Goal: Transaction & Acquisition: Purchase product/service

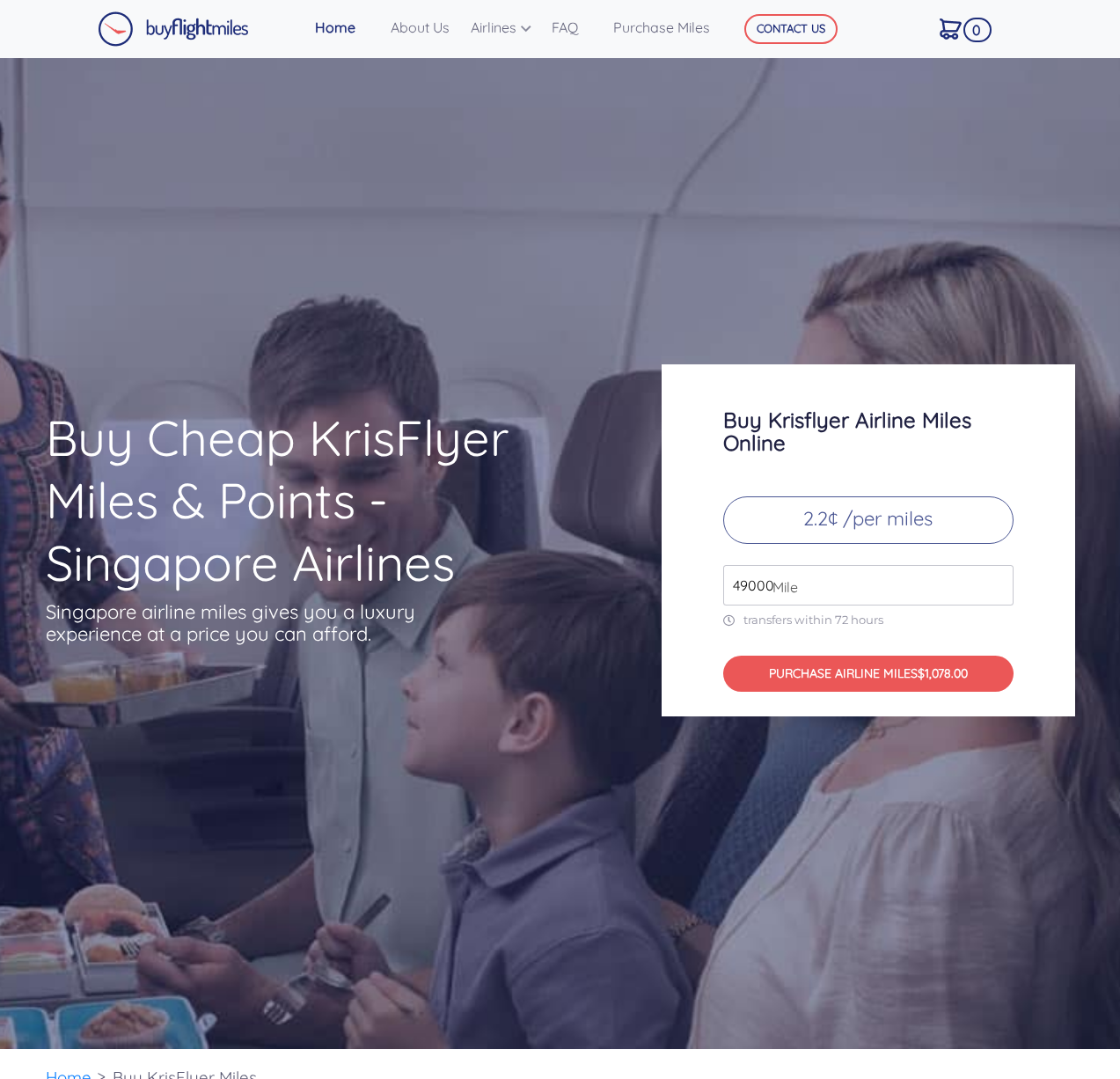
click at [840, 604] on input "49000" at bounding box center [868, 584] width 290 height 41
type input "100000"
click at [832, 686] on button "PURCHASE AIRLINE MILES $2200.00" at bounding box center [868, 673] width 290 height 36
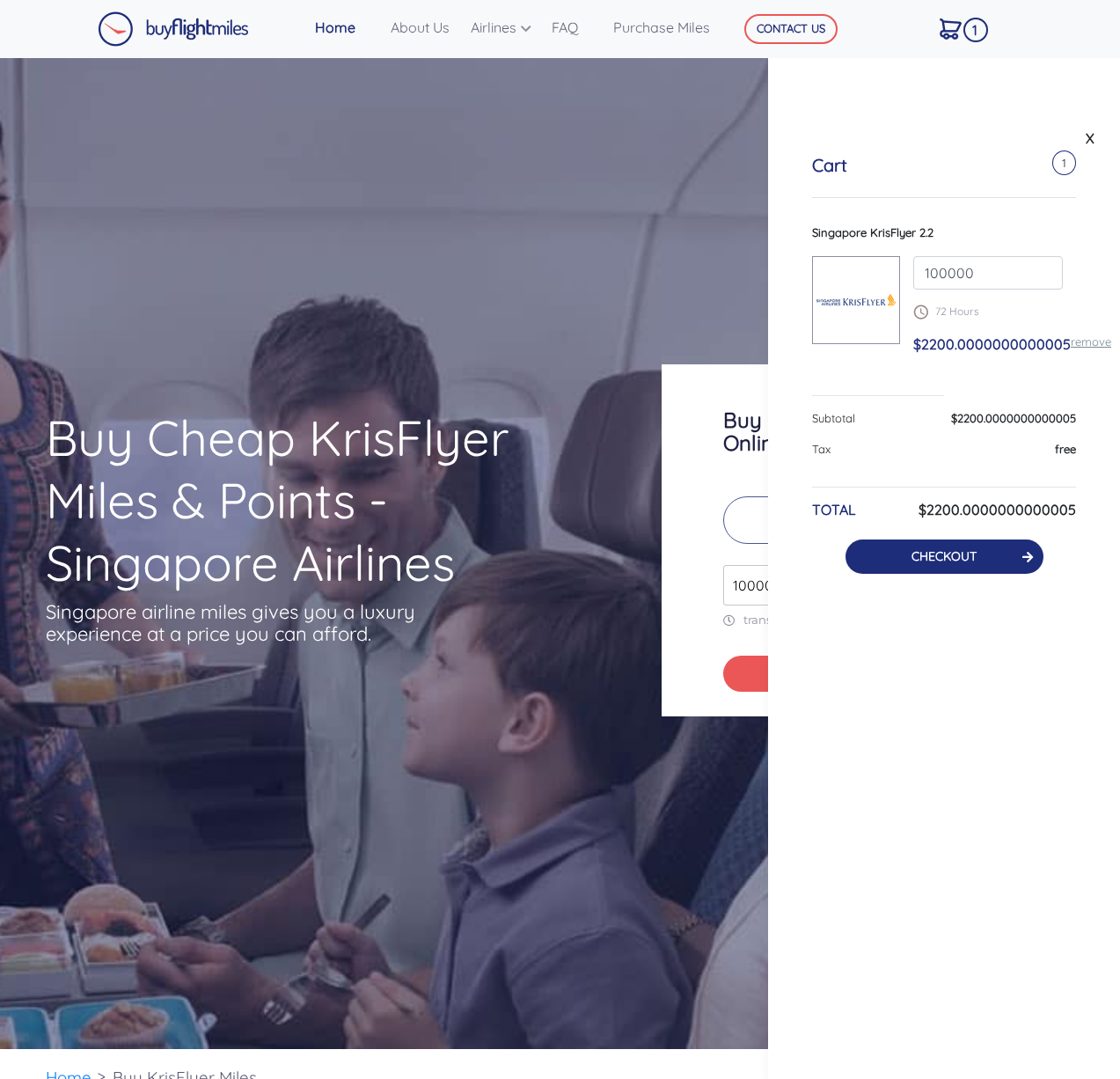
click at [976, 557] on link "CHECKOUT" at bounding box center [943, 556] width 65 height 16
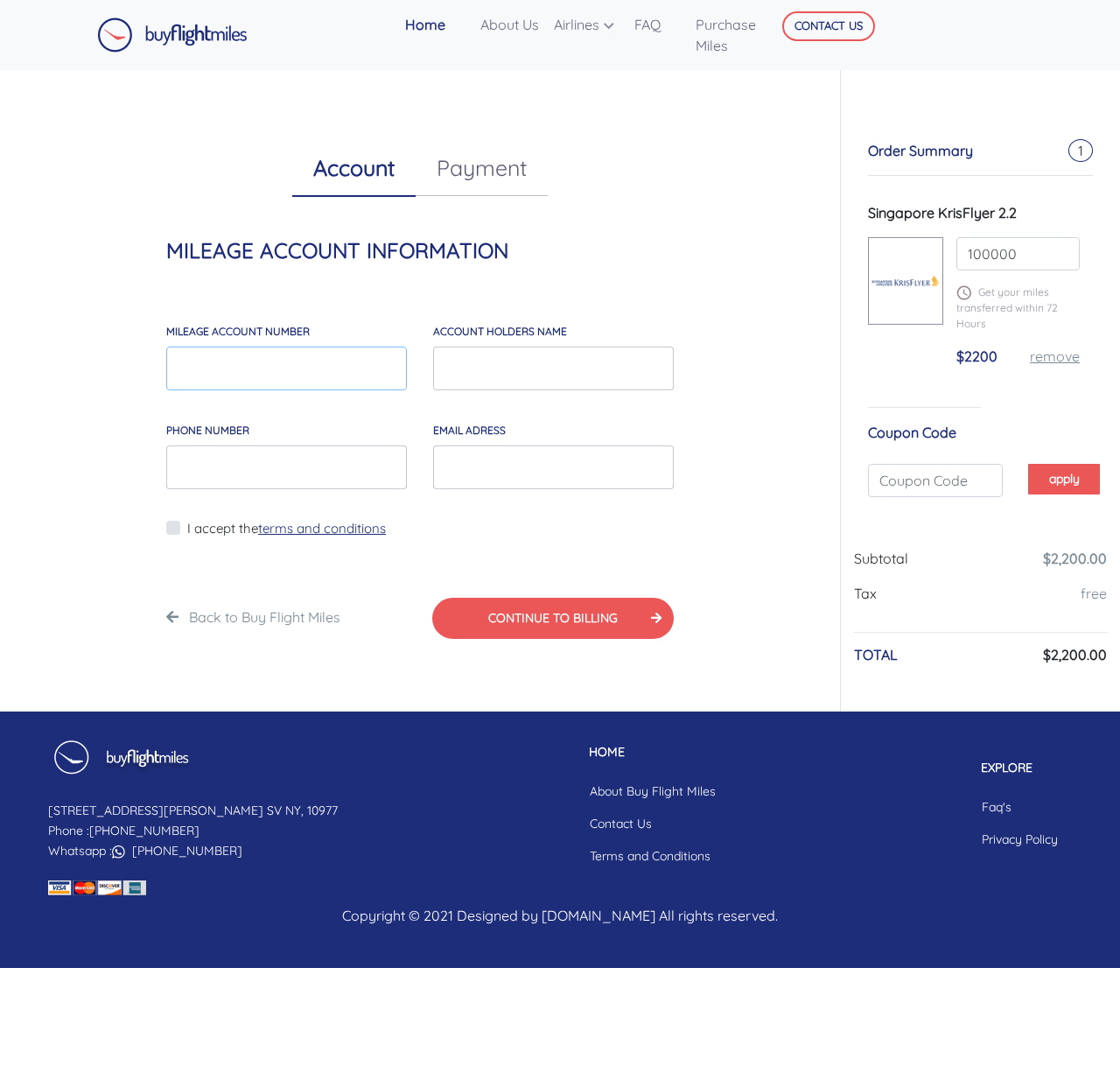
click at [326, 375] on input "MILEAGE account number" at bounding box center [287, 368] width 241 height 44
click at [575, 821] on link "Contact Us" at bounding box center [652, 823] width 154 height 33
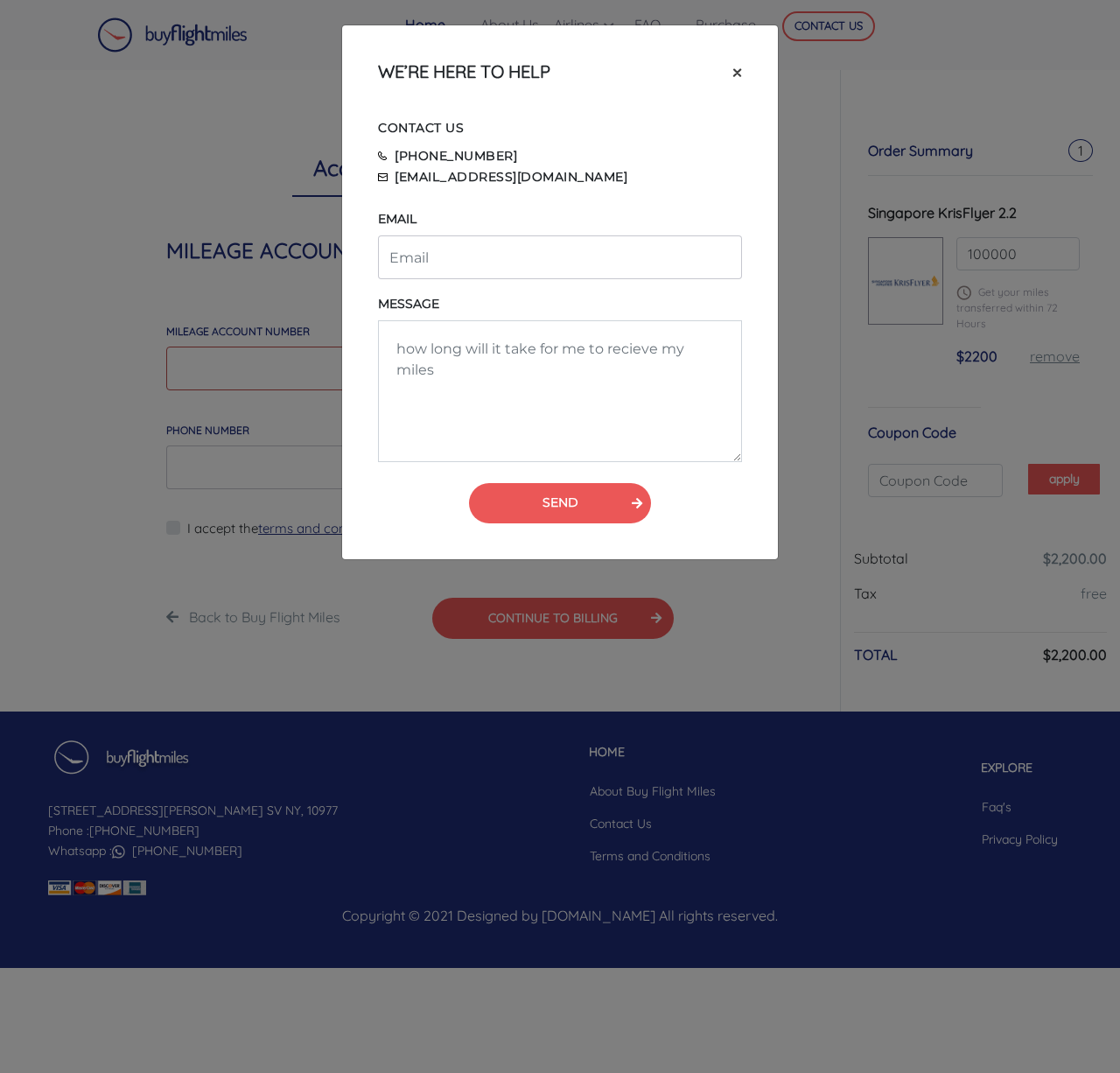
click at [735, 72] on span "×" at bounding box center [737, 71] width 10 height 26
